Goal: Information Seeking & Learning: Learn about a topic

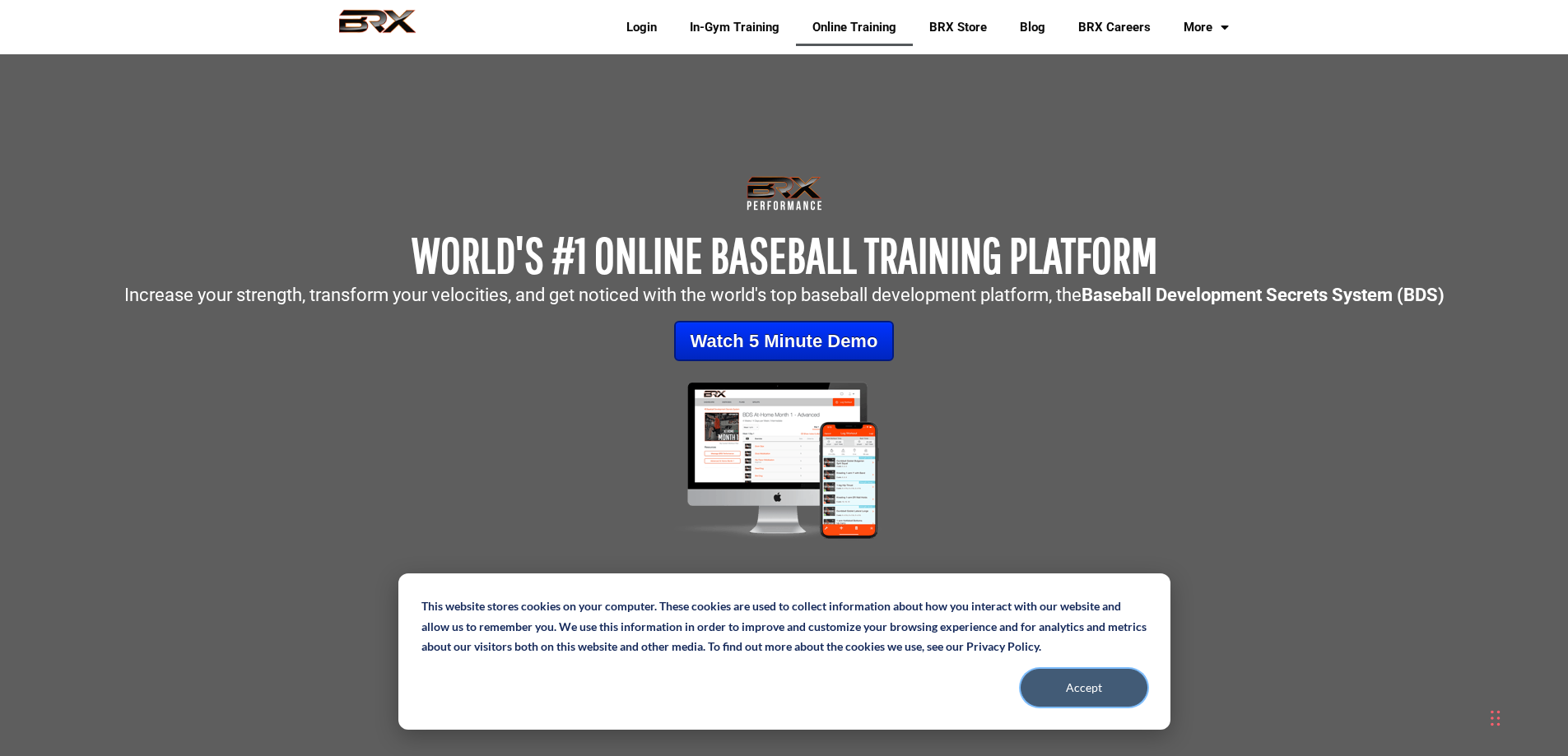
click at [1048, 678] on button "Accept" at bounding box center [1084, 687] width 127 height 38
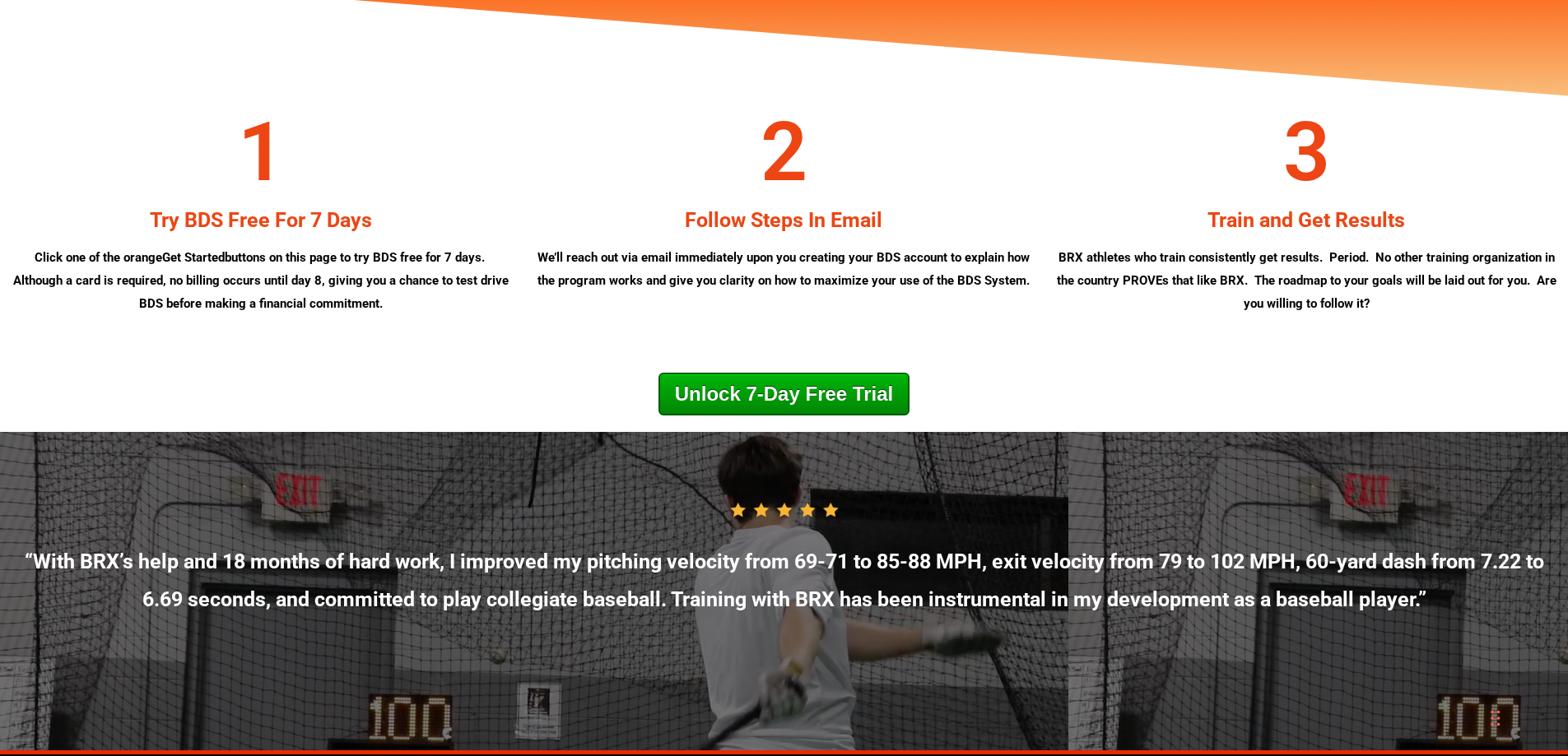
scroll to position [8640, 0]
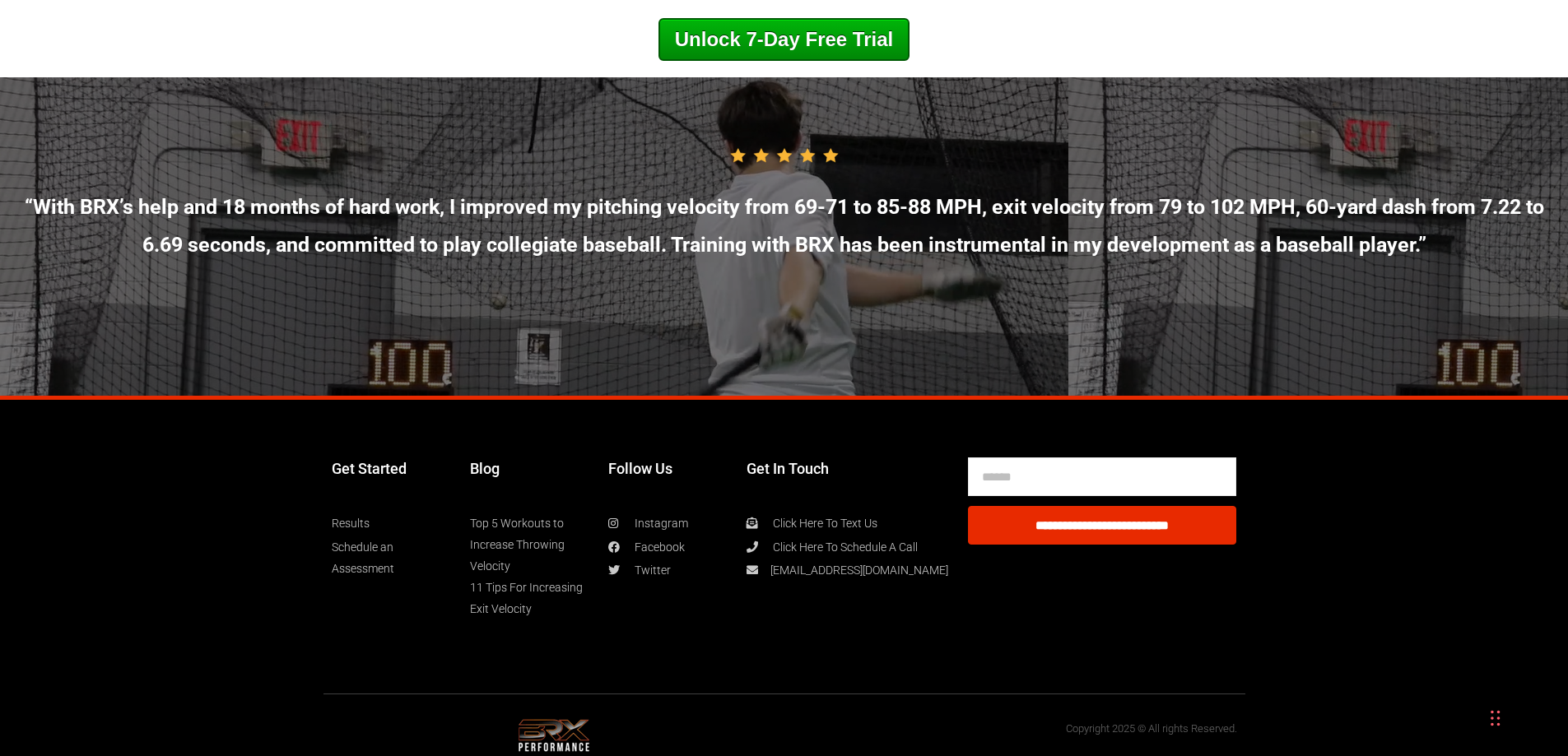
click at [529, 561] on link "Top 5 Workouts to Increase Throwing Velocity" at bounding box center [531, 544] width 122 height 64
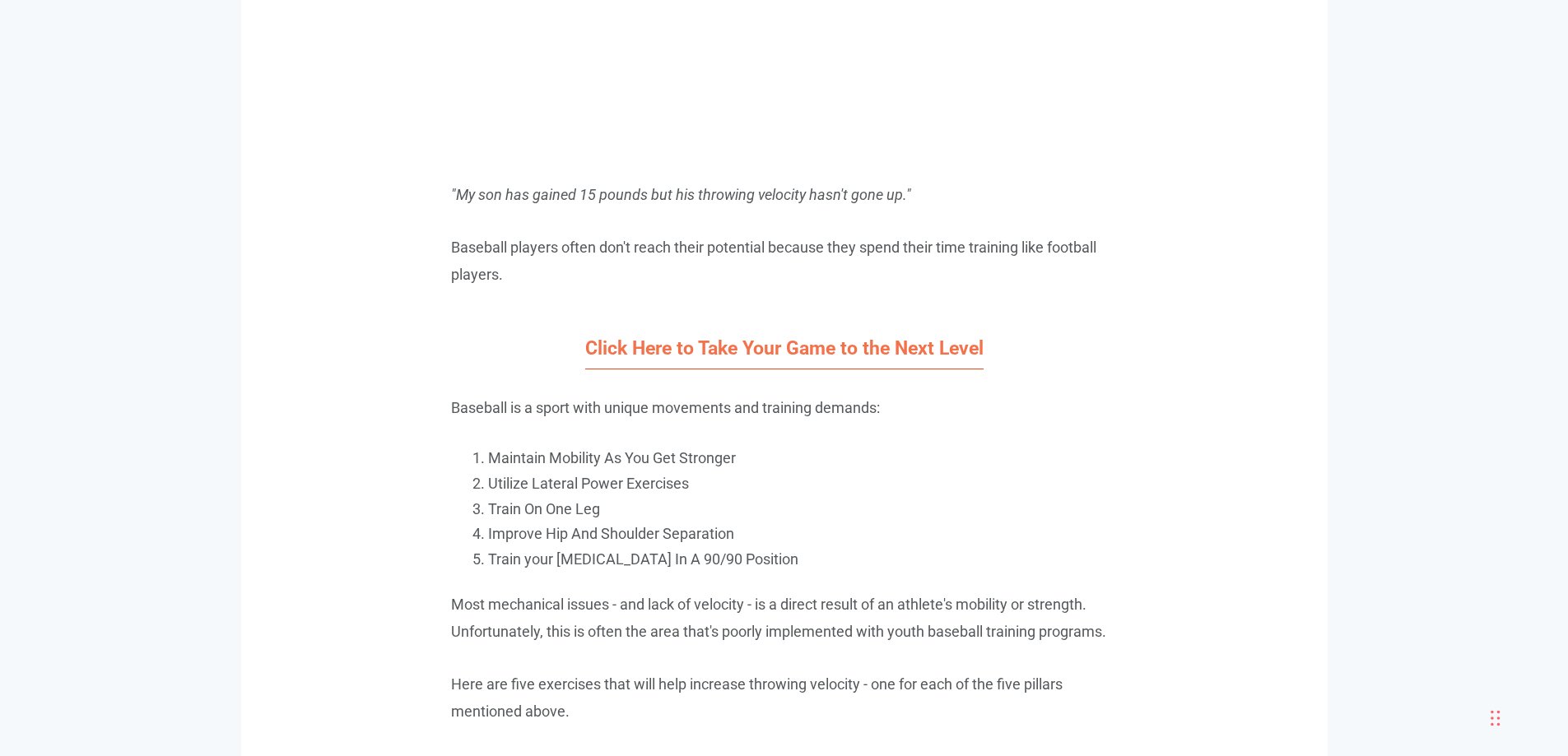
scroll to position [1316, 0]
